Goal: Information Seeking & Learning: Check status

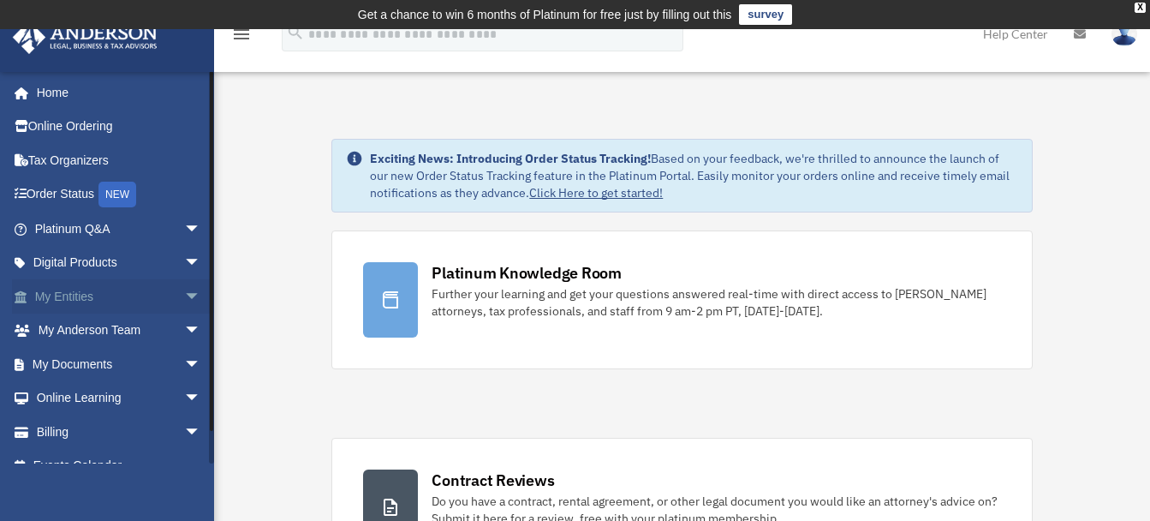
click at [184, 298] on span "arrow_drop_down" at bounding box center [201, 296] width 34 height 35
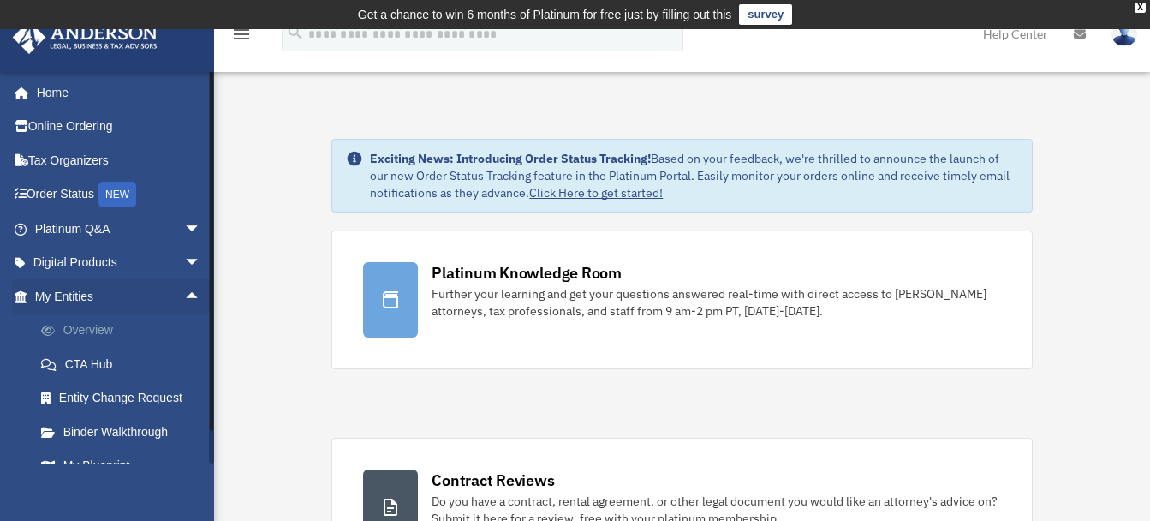
click at [89, 332] on link "Overview" at bounding box center [125, 330] width 203 height 34
click at [90, 325] on link "Overview" at bounding box center [125, 330] width 203 height 34
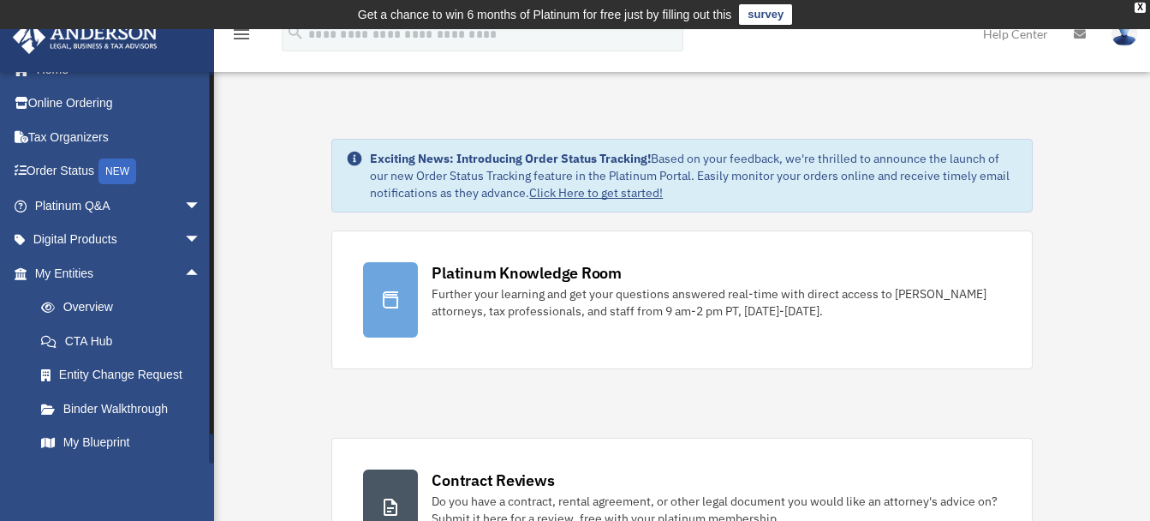
scroll to position [226, 0]
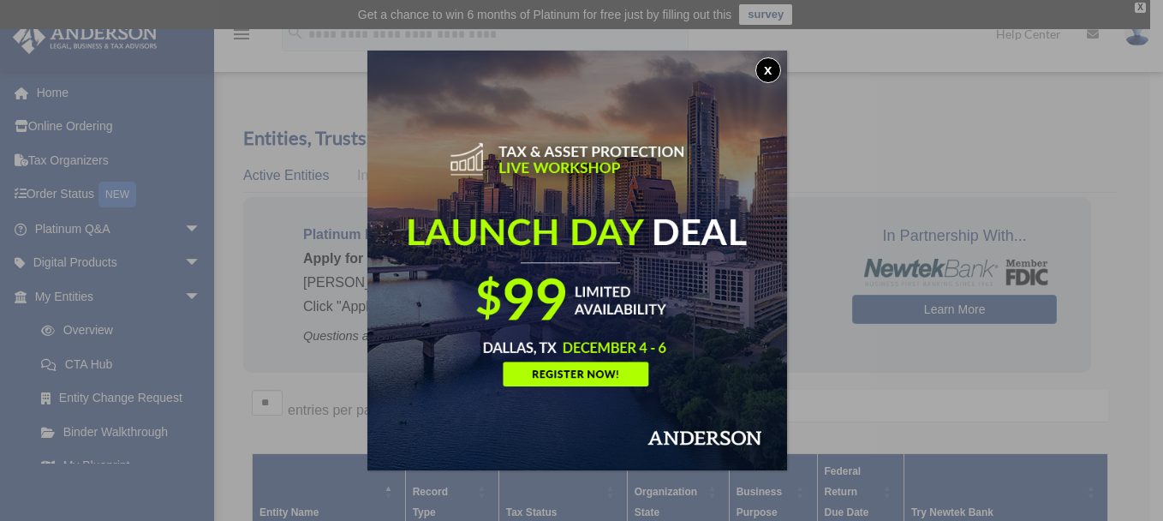
click at [776, 72] on button "x" at bounding box center [768, 70] width 26 height 26
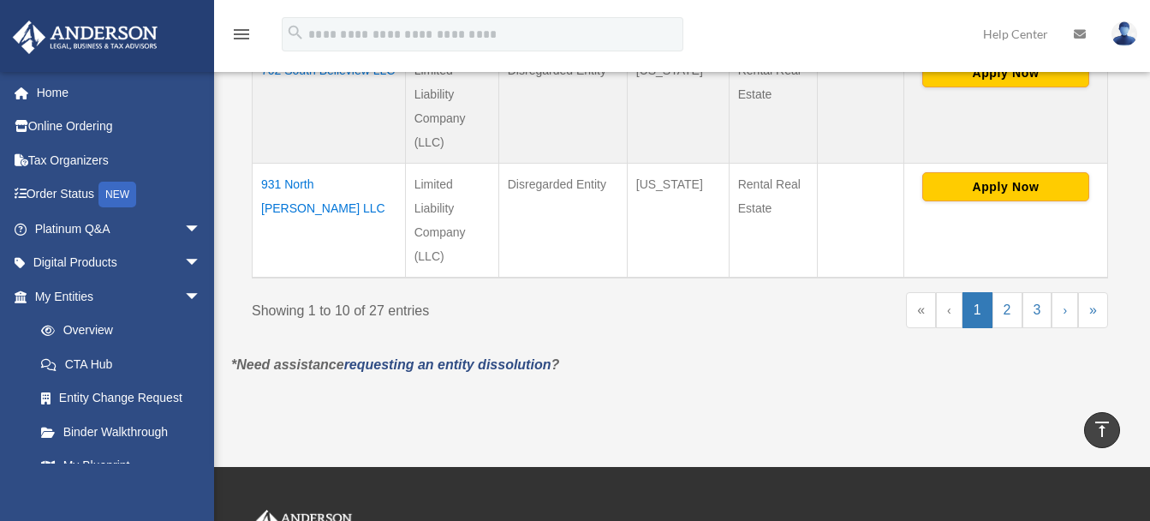
scroll to position [1416, 0]
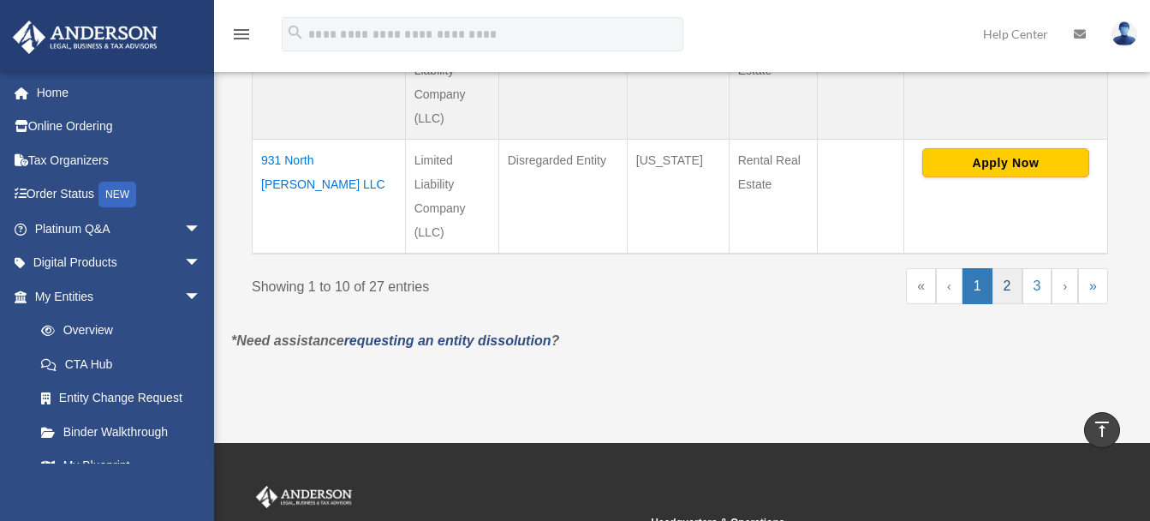
click at [1008, 285] on link "2" at bounding box center [1007, 286] width 30 height 36
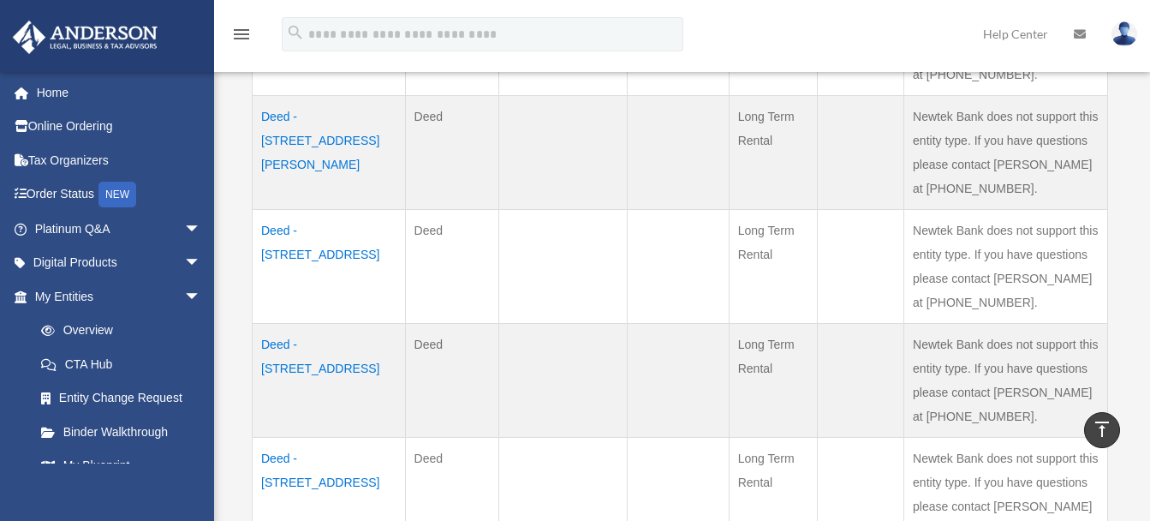
scroll to position [1040, 0]
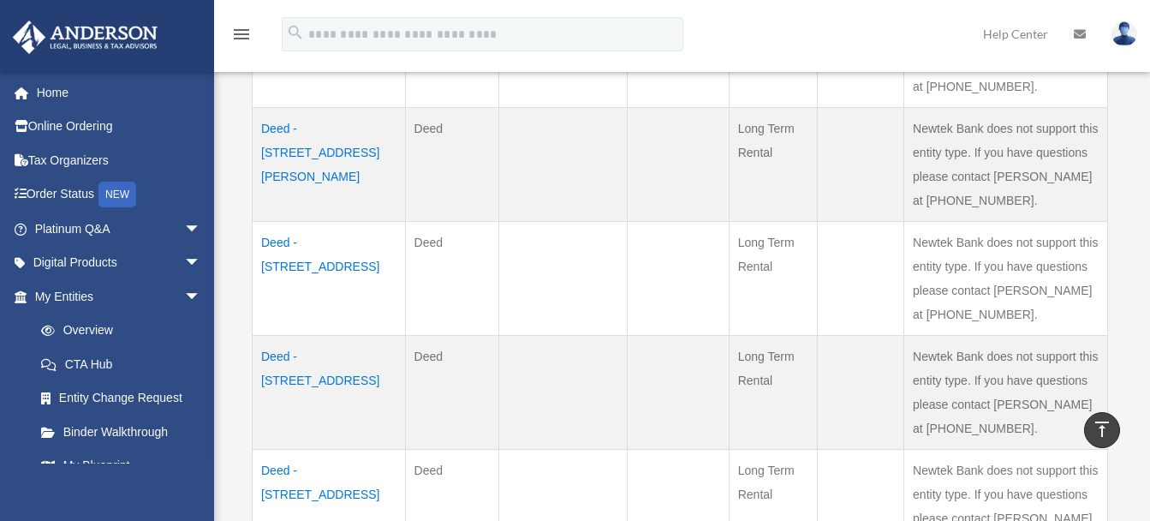
click at [337, 132] on td "Deed - [STREET_ADDRESS][PERSON_NAME]" at bounding box center [329, 164] width 153 height 114
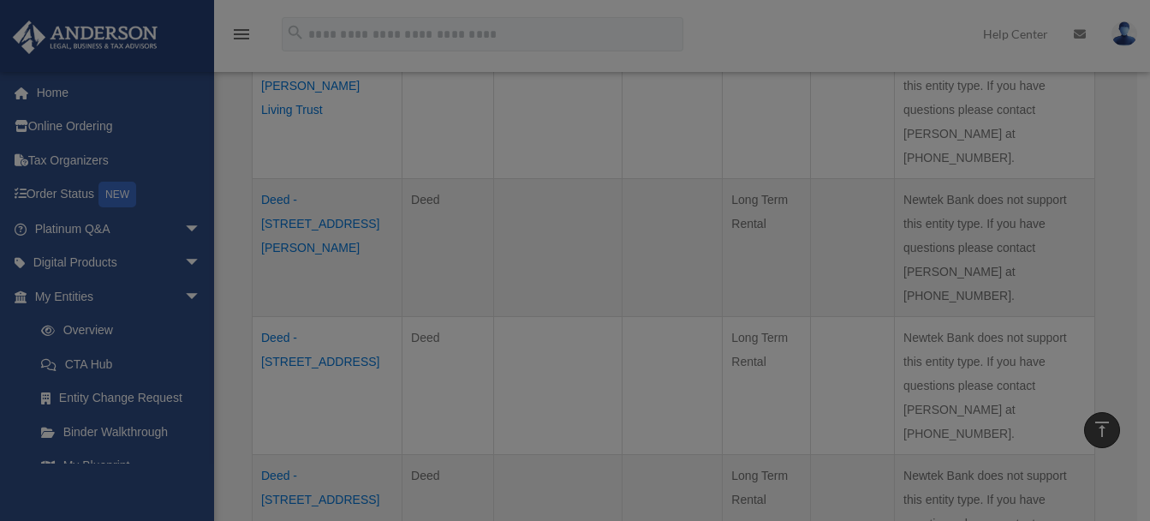
click at [337, 132] on body "X Get a chance to win 6 months of Platinum for free just by filling out this su…" at bounding box center [575, 100] width 1150 height 2280
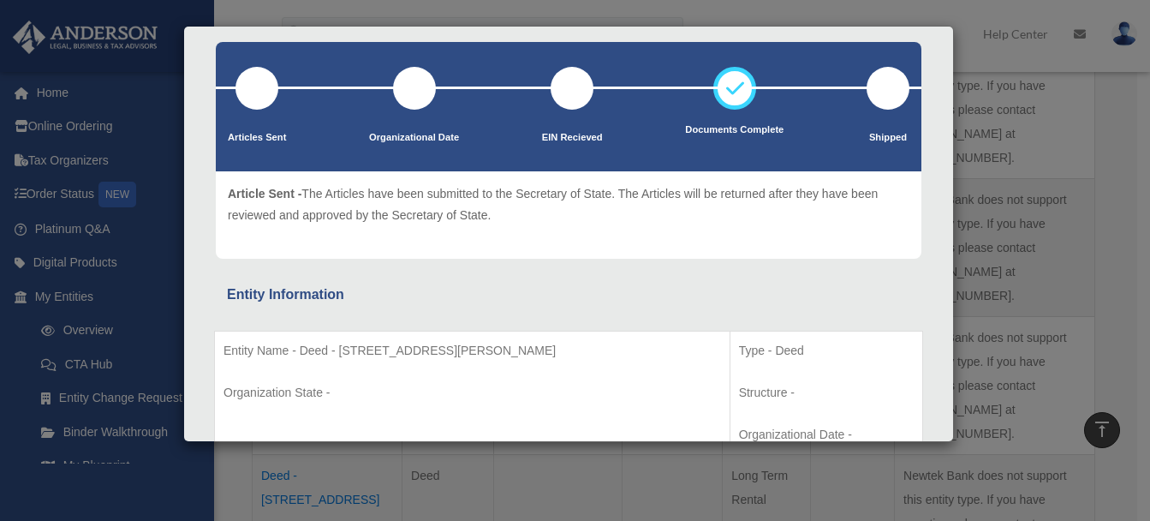
scroll to position [0, 0]
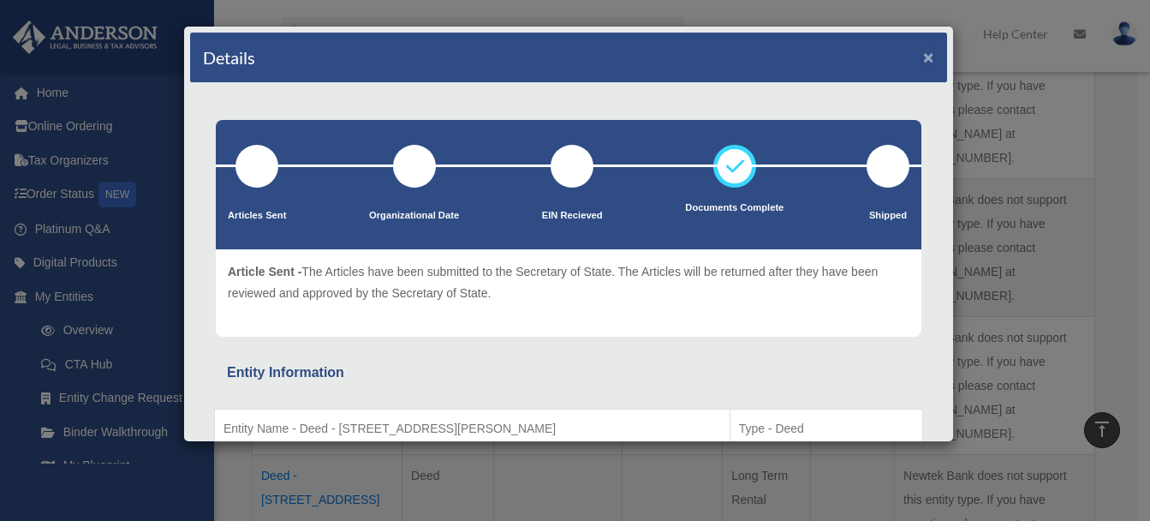
click at [923, 57] on button "×" at bounding box center [928, 57] width 11 height 18
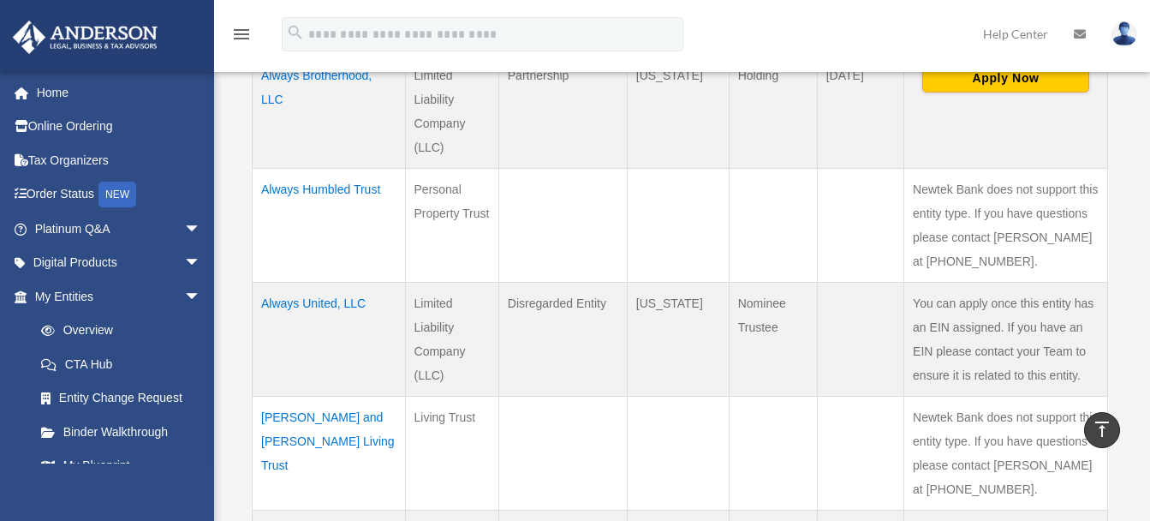
scroll to position [640, 0]
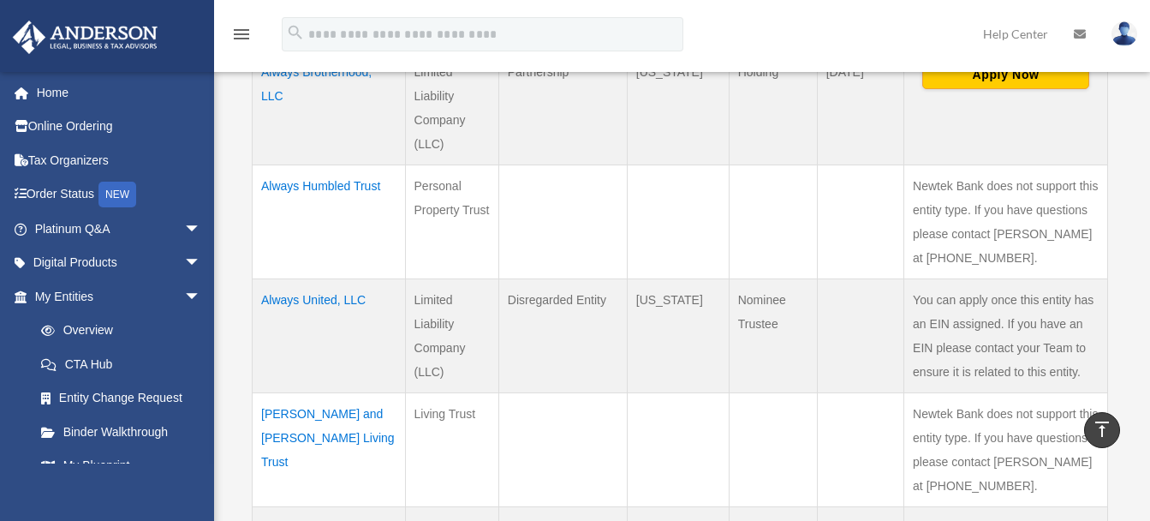
click at [309, 275] on td "Always Humbled Trust" at bounding box center [329, 221] width 153 height 114
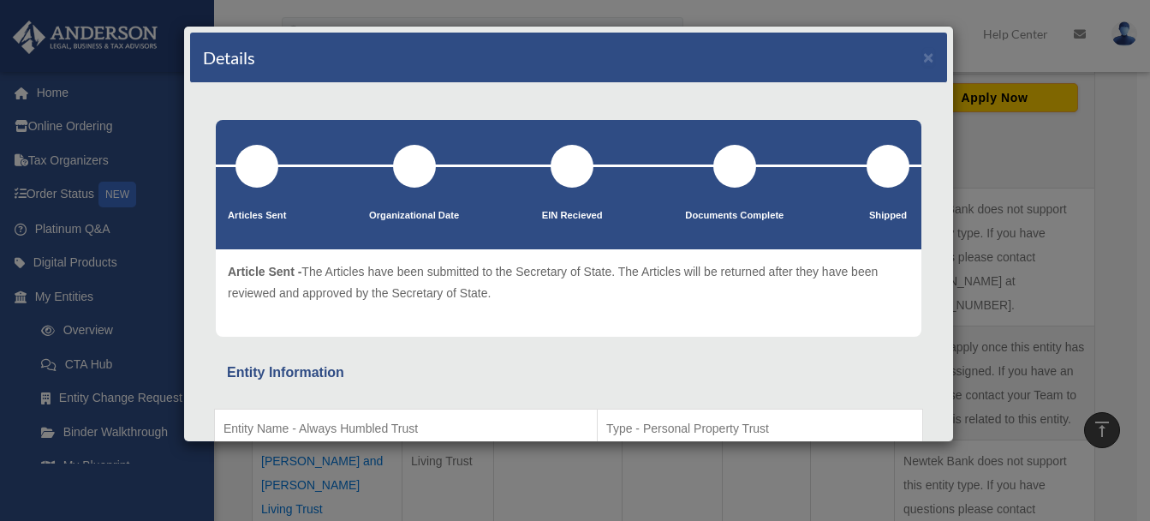
click at [774, 76] on div "Details ×" at bounding box center [568, 58] width 757 height 51
click at [923, 57] on button "×" at bounding box center [928, 57] width 11 height 18
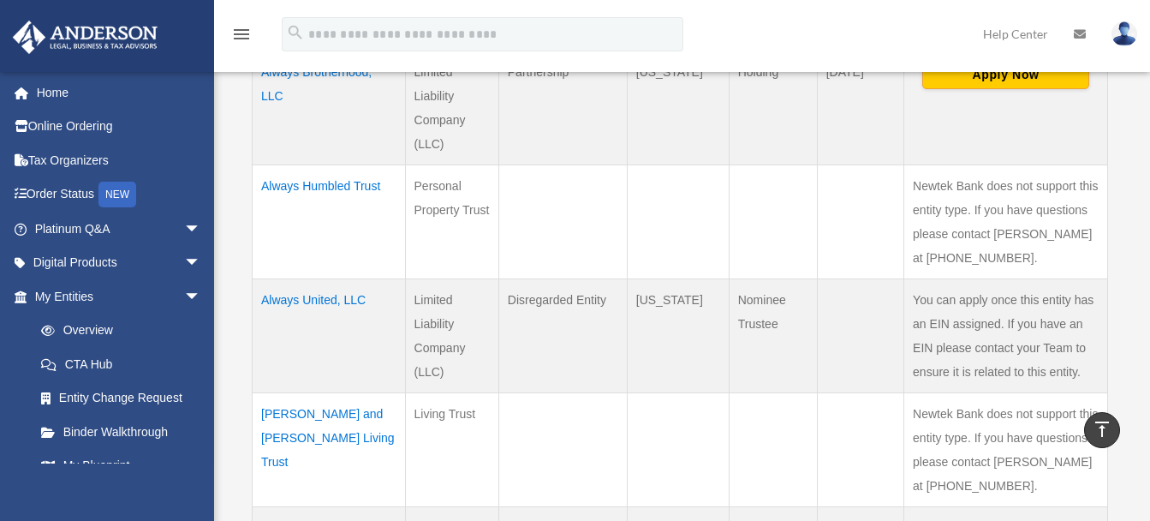
click at [319, 299] on td "Always United, LLC" at bounding box center [329, 335] width 153 height 114
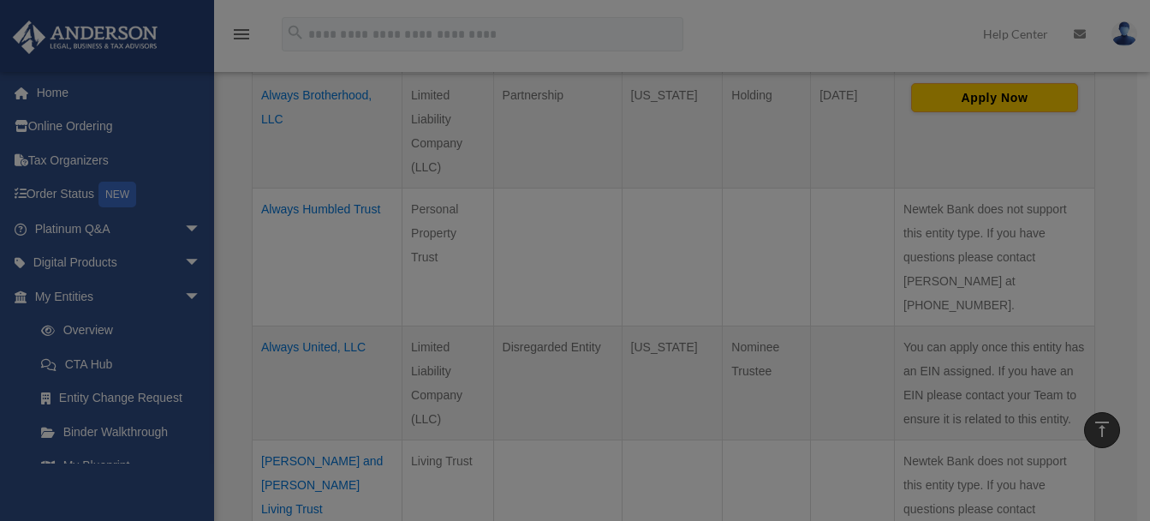
click at [319, 299] on body "X Get a chance to win 6 months of Platinum for free just by filling out this su…" at bounding box center [575, 500] width 1150 height 2280
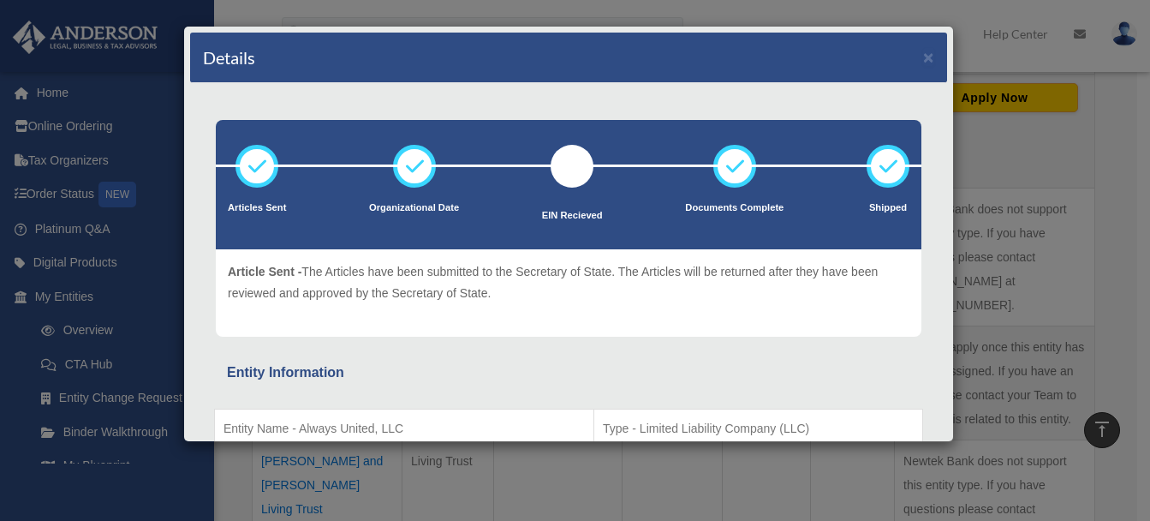
click at [319, 299] on p "Article Sent - The Articles have been submitted to the Secretary of State. The …" at bounding box center [569, 282] width 682 height 42
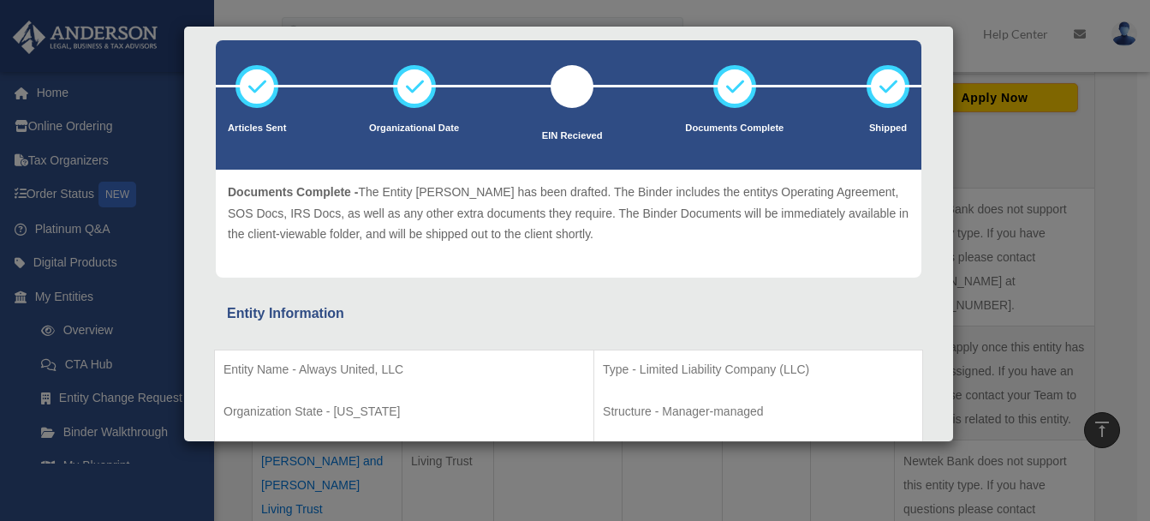
scroll to position [0, 0]
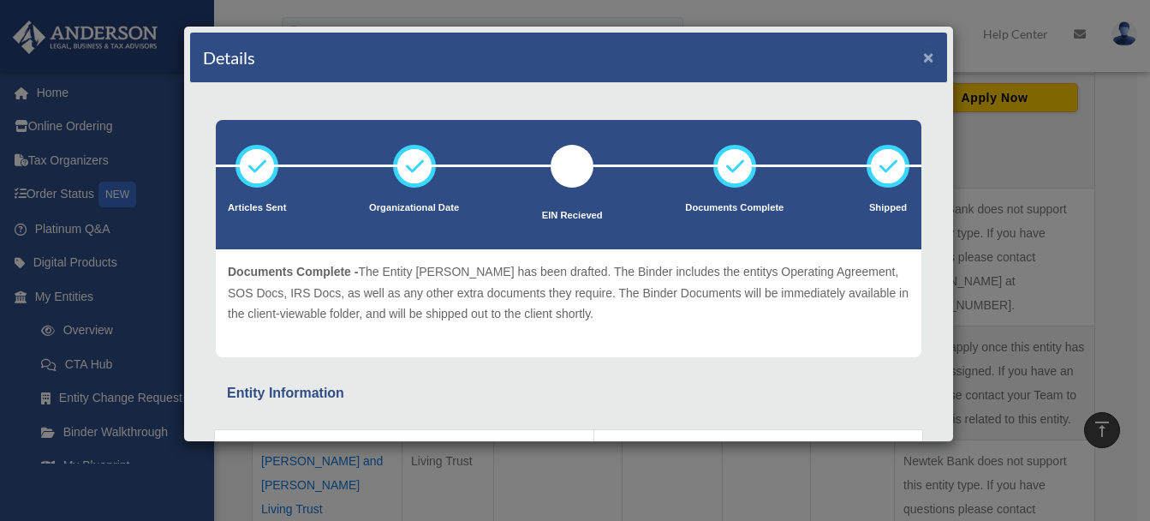
click at [923, 55] on button "×" at bounding box center [928, 57] width 11 height 18
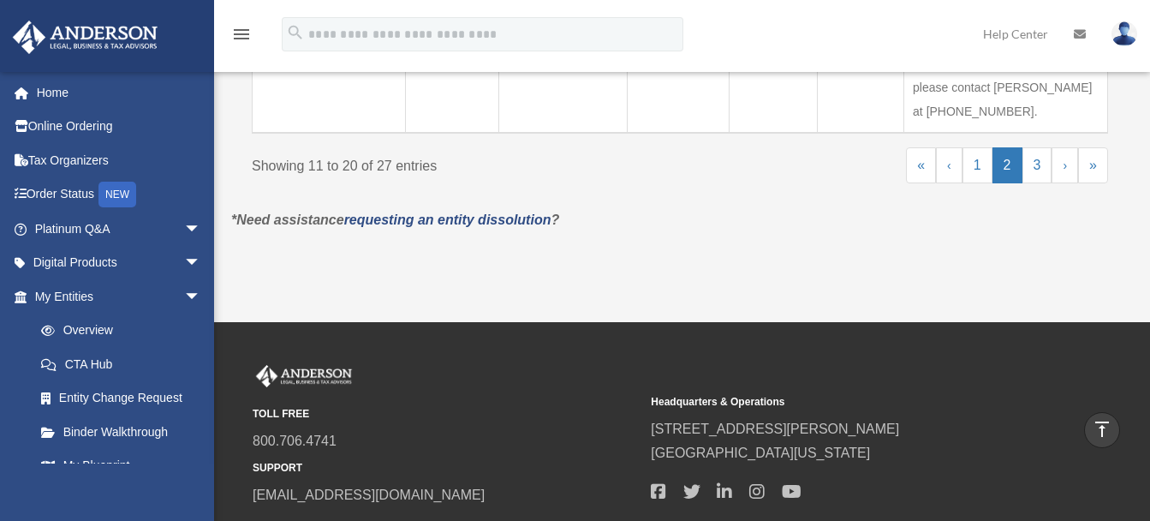
scroll to position [1457, 0]
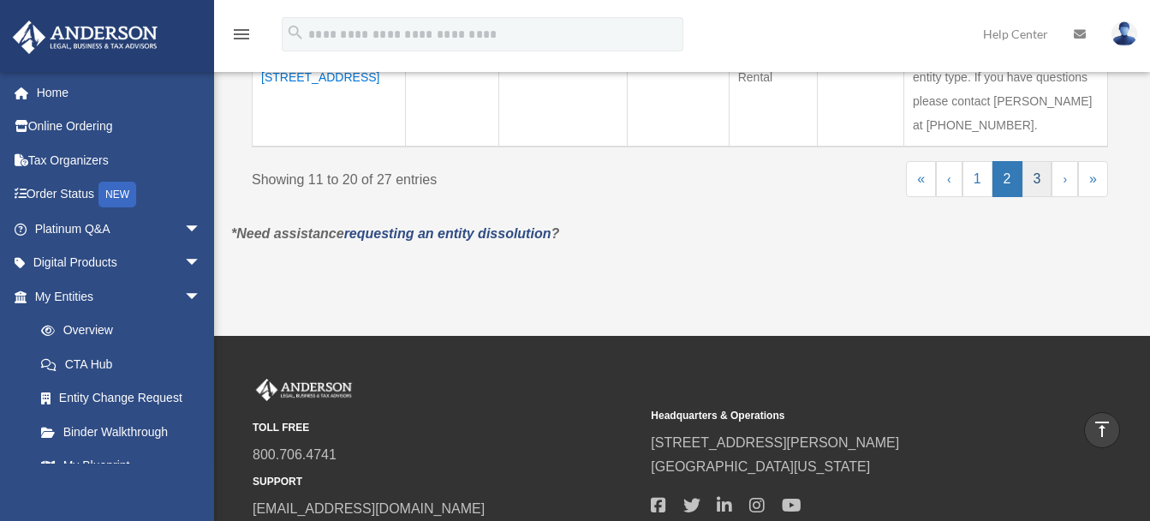
click at [1033, 181] on link "3" at bounding box center [1037, 179] width 30 height 36
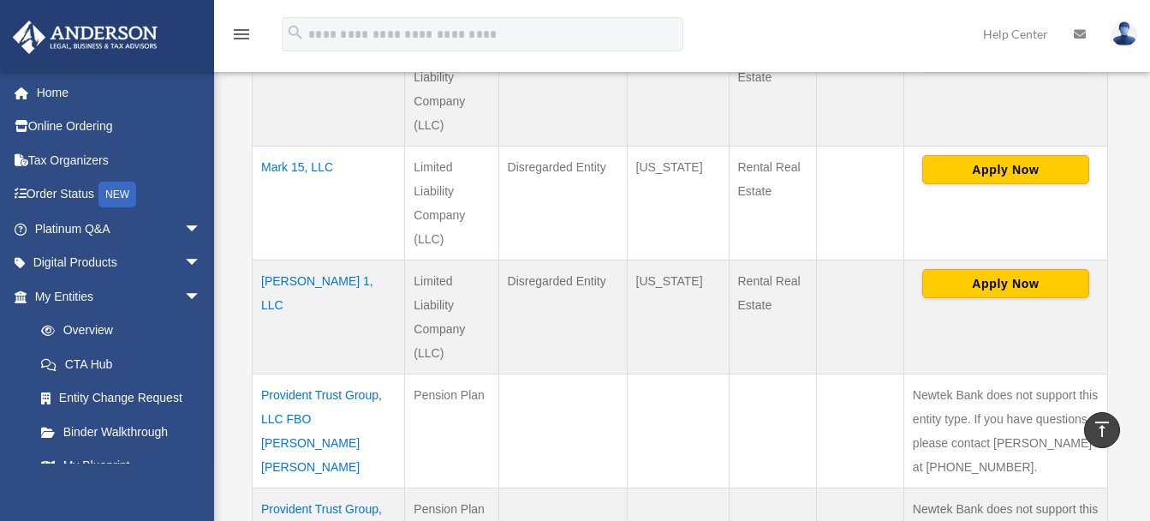
scroll to position [714, 0]
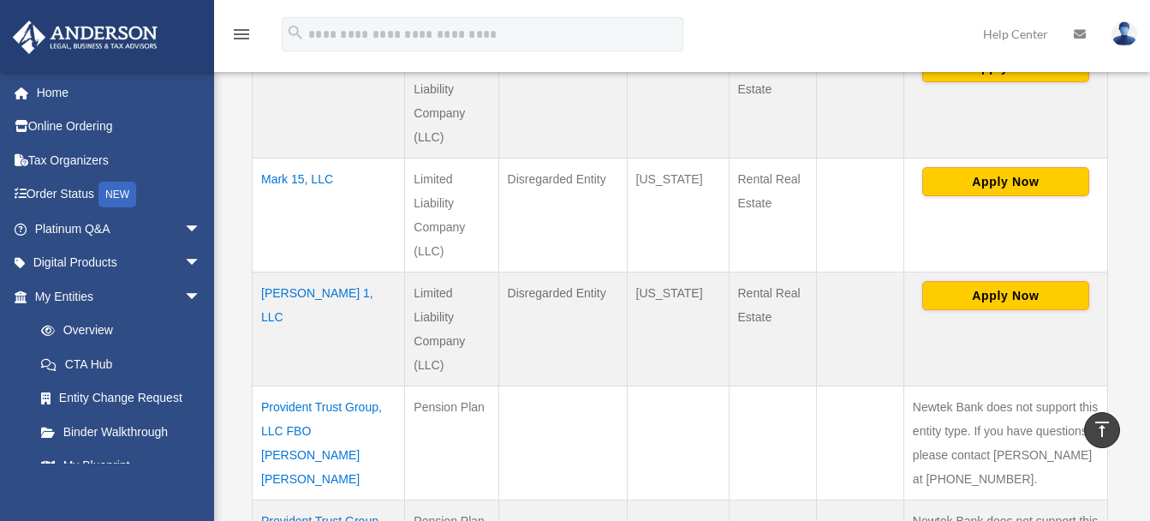
click at [290, 298] on td "[PERSON_NAME] 1, LLC" at bounding box center [329, 328] width 152 height 114
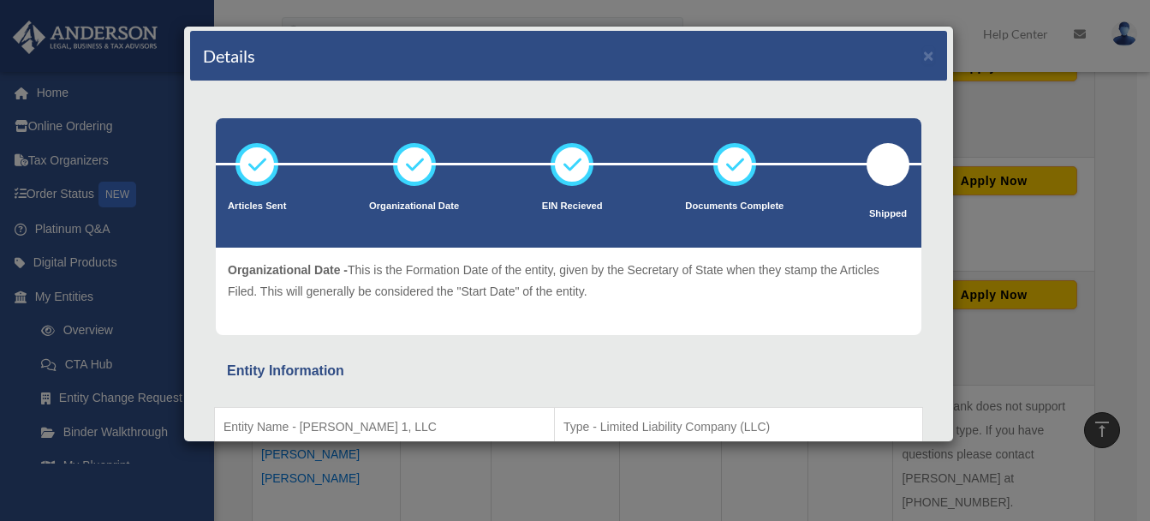
scroll to position [0, 0]
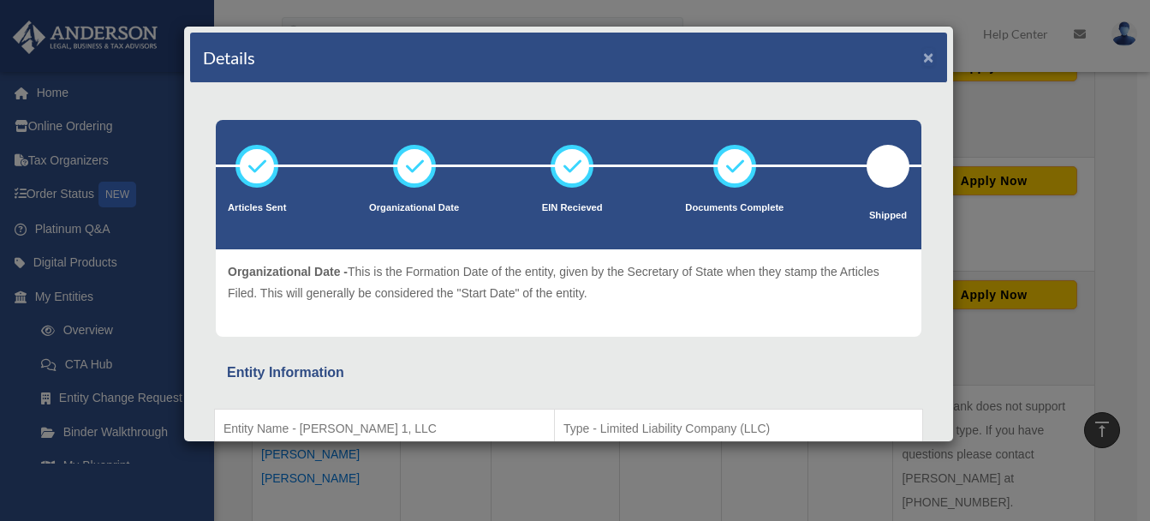
click at [923, 61] on button "×" at bounding box center [928, 57] width 11 height 18
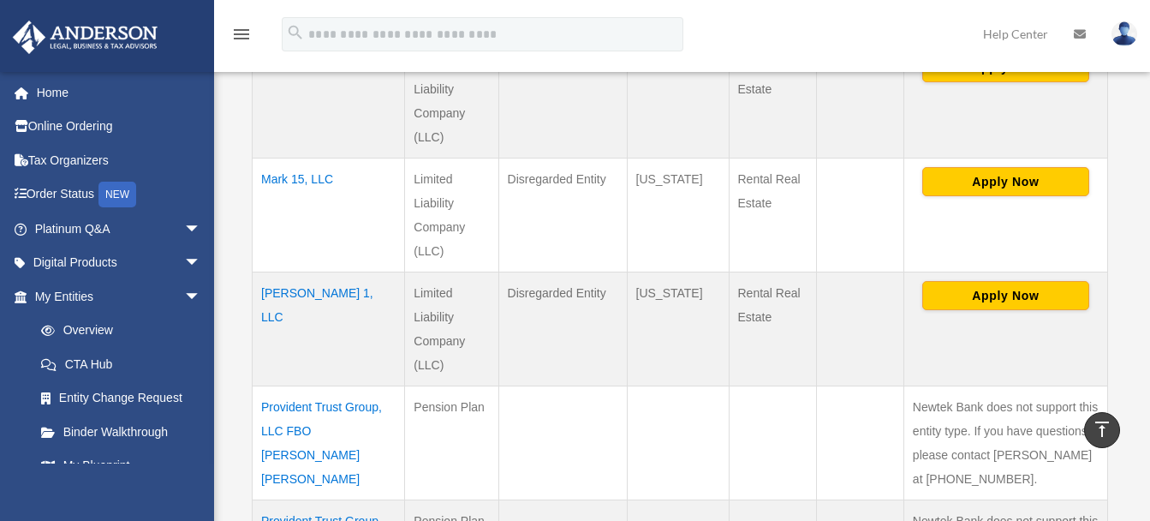
click at [281, 185] on td "Mark 15, LLC" at bounding box center [329, 215] width 152 height 114
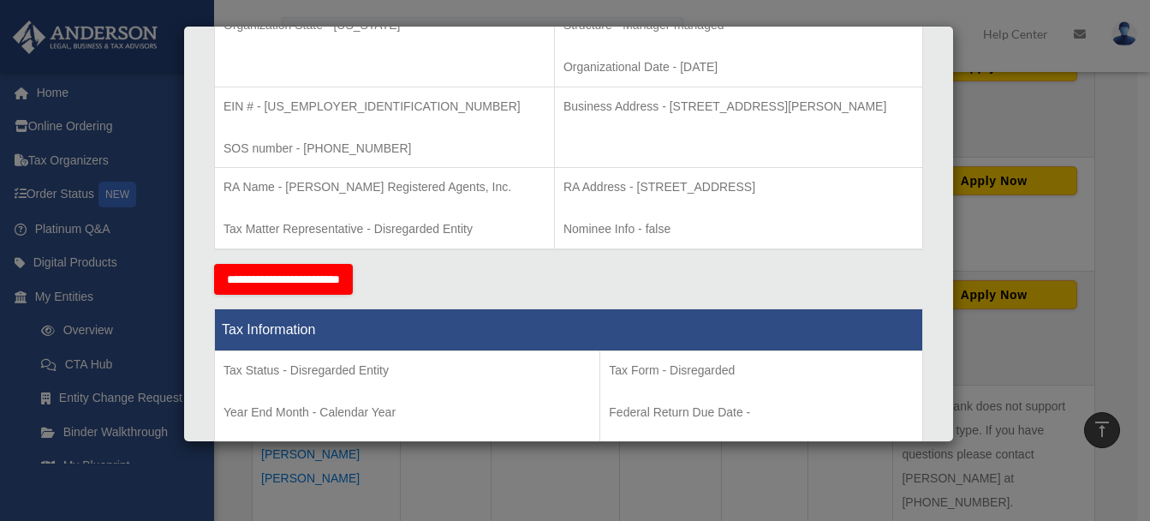
scroll to position [471, 0]
